Goal: Information Seeking & Learning: Find specific fact

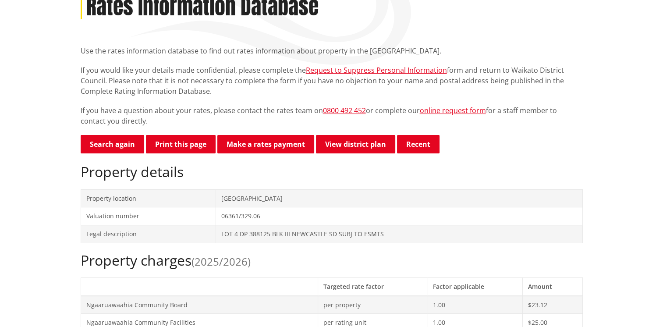
scroll to position [88, 0]
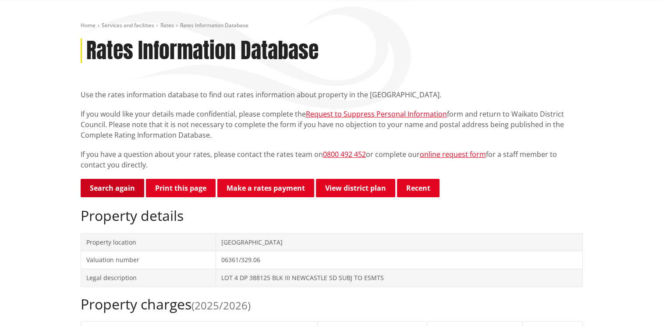
click at [114, 187] on link "Search again" at bounding box center [113, 188] width 64 height 18
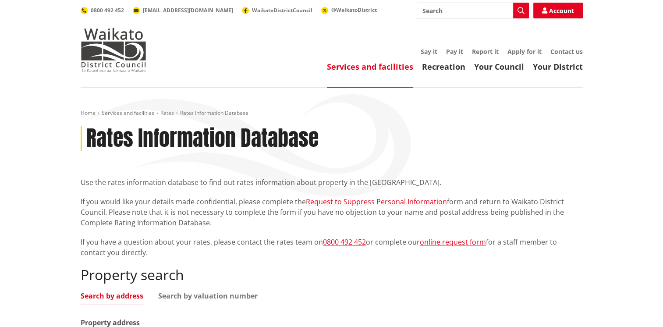
scroll to position [88, 0]
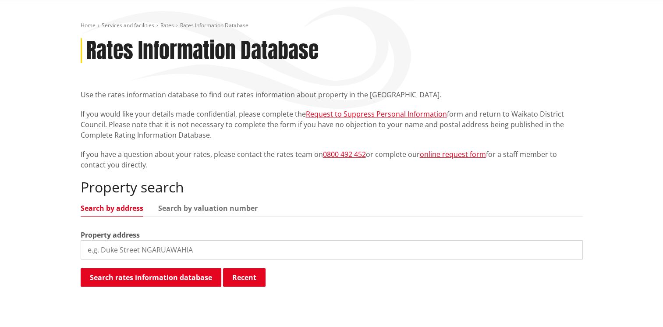
click at [121, 245] on input "search" at bounding box center [332, 249] width 502 height 19
type input "454 lake road"
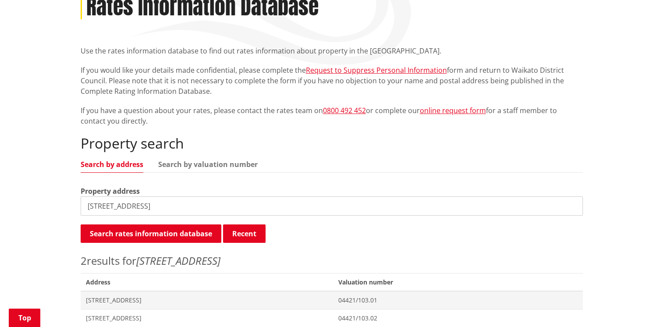
scroll to position [175, 0]
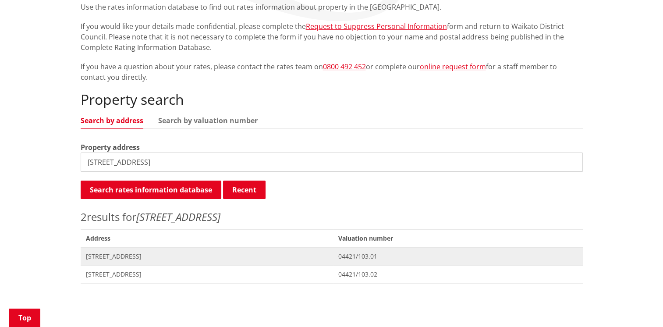
click at [131, 255] on span "[STREET_ADDRESS]" at bounding box center [207, 256] width 242 height 9
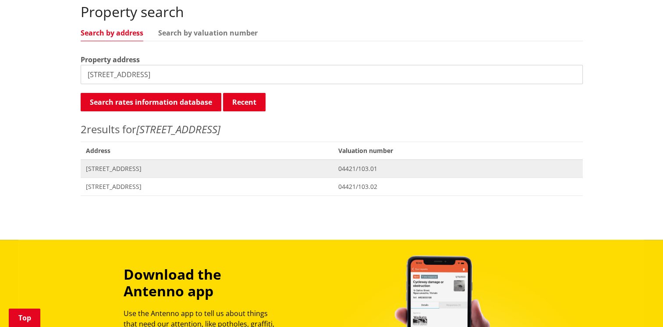
click at [119, 170] on span "[STREET_ADDRESS]" at bounding box center [207, 168] width 242 height 9
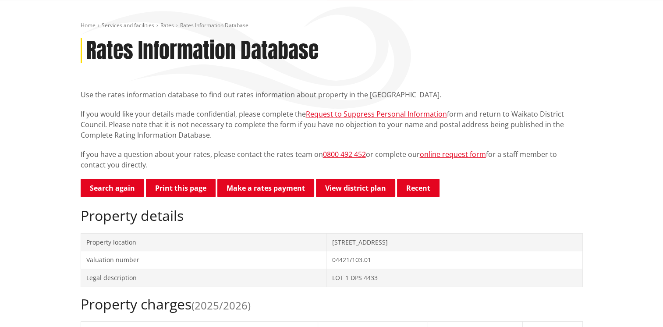
scroll to position [44, 0]
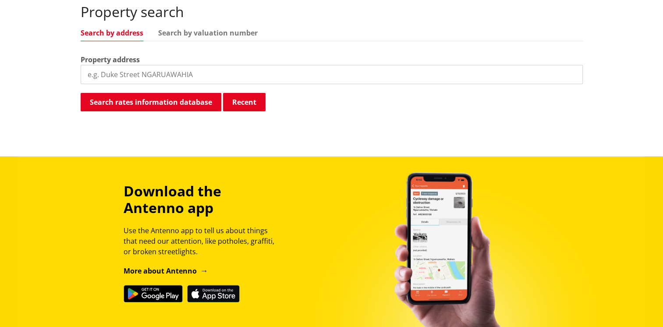
scroll to position [263, 0]
click at [111, 73] on input "search" at bounding box center [332, 74] width 502 height 19
click at [231, 105] on button "Recent" at bounding box center [244, 102] width 43 height 18
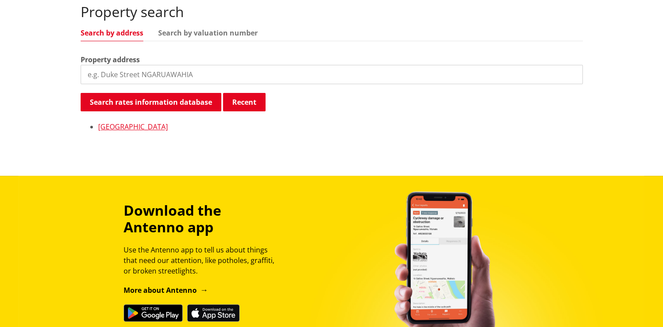
click at [138, 80] on input "search" at bounding box center [332, 74] width 502 height 19
type input "454 lake road"
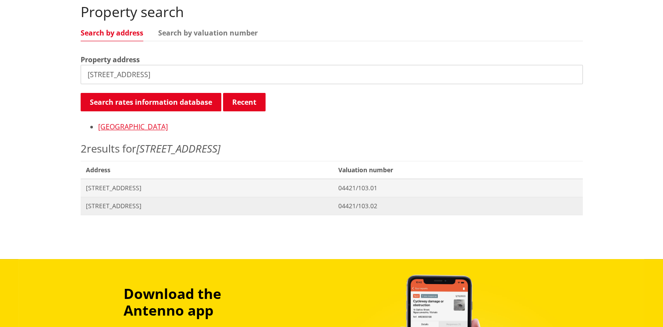
click at [153, 205] on span "[STREET_ADDRESS]" at bounding box center [207, 206] width 242 height 9
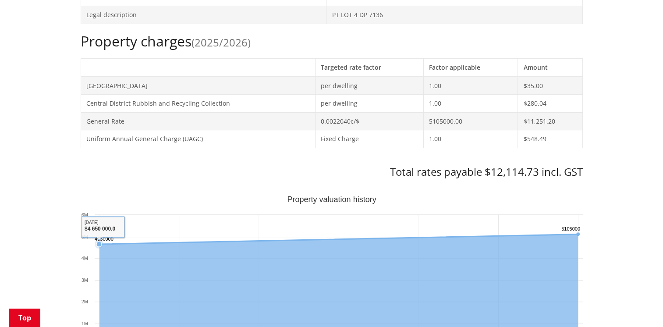
scroll to position [438, 0]
